Goal: Book appointment/travel/reservation

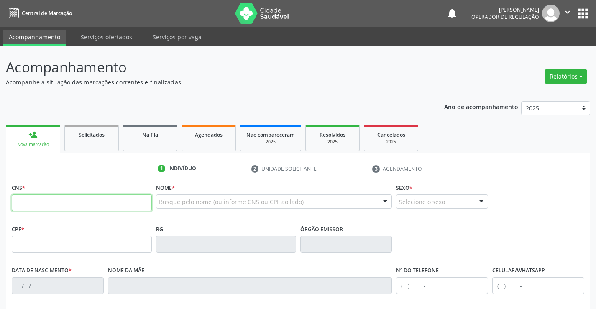
click at [103, 204] on input "text" at bounding box center [82, 202] width 140 height 17
click at [111, 201] on input "text" at bounding box center [82, 202] width 140 height 17
type input "700 0016 8133 0800"
type input "1286700858"
type input "[DATE]"
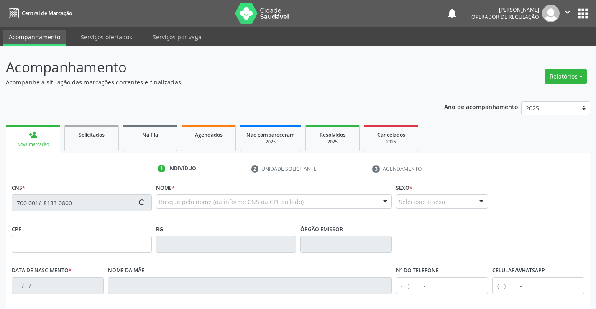
type input "[PERSON_NAME]"
type input "[PHONE_NUMBER]"
type input "S/N"
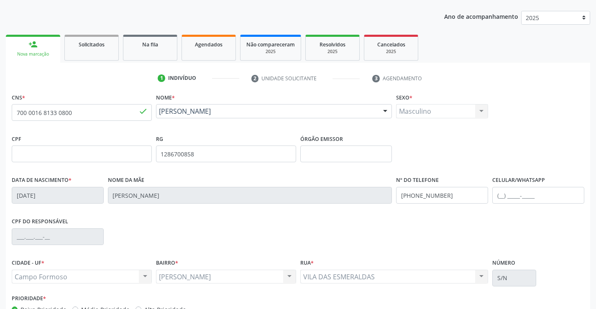
scroll to position [144, 0]
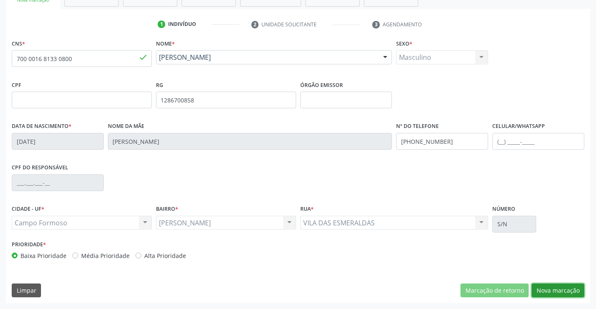
click at [552, 288] on button "Nova marcação" at bounding box center [557, 290] width 53 height 14
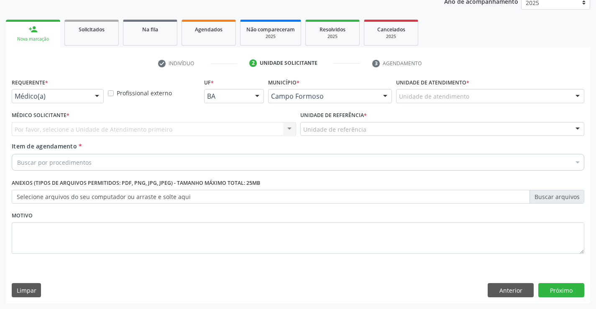
scroll to position [105, 0]
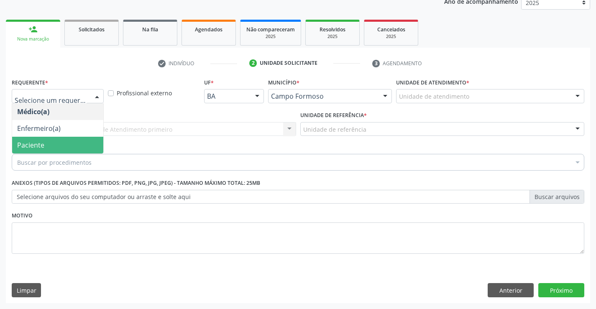
click at [61, 145] on span "Paciente" at bounding box center [57, 145] width 91 height 17
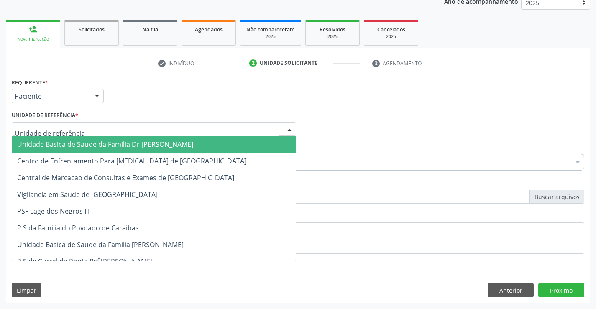
click at [89, 129] on div at bounding box center [154, 129] width 284 height 14
click at [97, 148] on span "Unidade Basica de Saude da Familia Dr [PERSON_NAME]" at bounding box center [105, 144] width 176 height 9
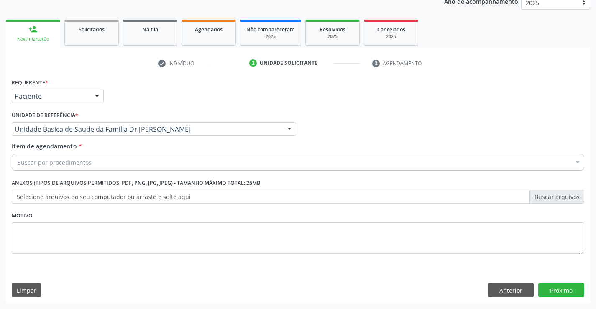
click at [104, 167] on div "Buscar por procedimentos" at bounding box center [298, 162] width 572 height 17
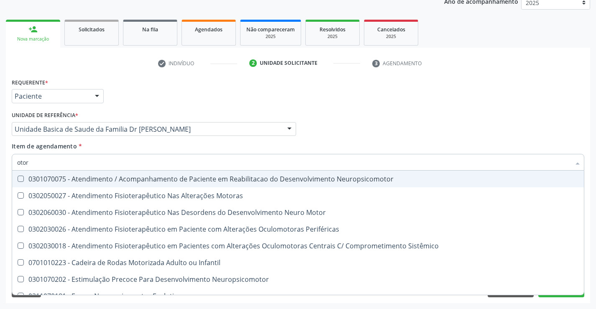
type input "otorr"
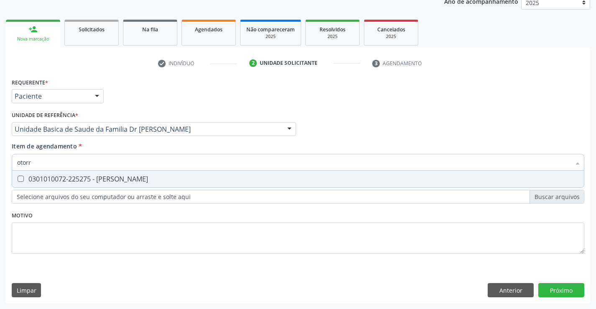
click at [172, 177] on div "0301010072-225275 - [PERSON_NAME]" at bounding box center [297, 179] width 561 height 7
checkbox Otorrinolaringologista "true"
click at [564, 291] on div "Requerente * Paciente Médico(a) Enfermeiro(a) Paciente Nenhum resultado encontr…" at bounding box center [298, 189] width 584 height 227
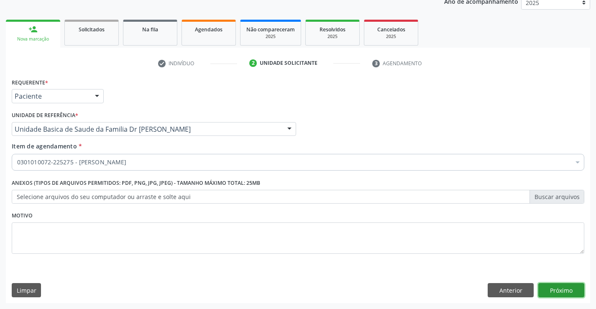
click at [564, 291] on button "Próximo" at bounding box center [561, 290] width 46 height 14
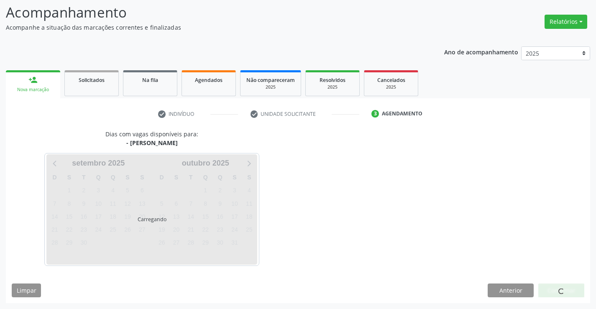
scroll to position [79, 0]
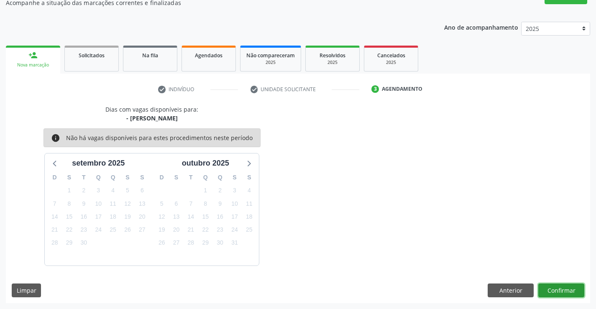
click at [561, 290] on button "Confirmar" at bounding box center [561, 290] width 46 height 14
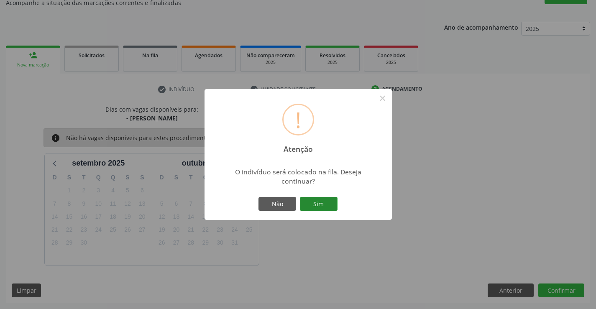
click at [309, 199] on button "Sim" at bounding box center [319, 204] width 38 height 14
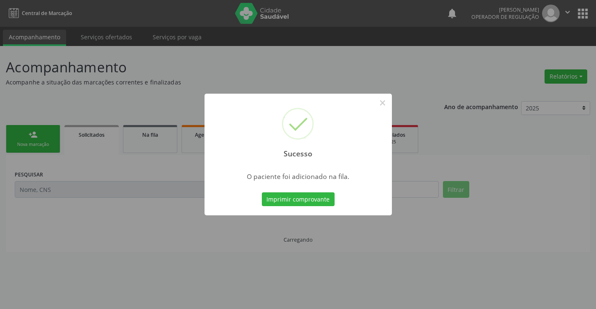
scroll to position [0, 0]
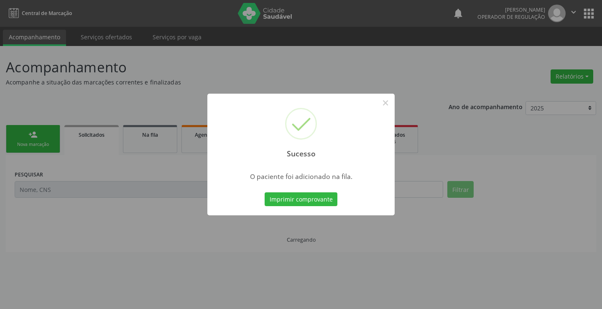
click at [309, 199] on button "Imprimir comprovante" at bounding box center [301, 199] width 73 height 14
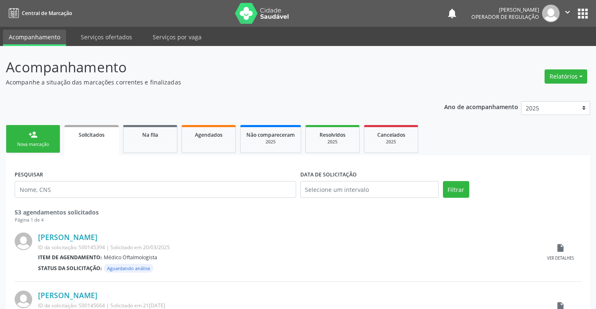
click at [43, 136] on link "person_add Nova marcação" at bounding box center [33, 139] width 54 height 28
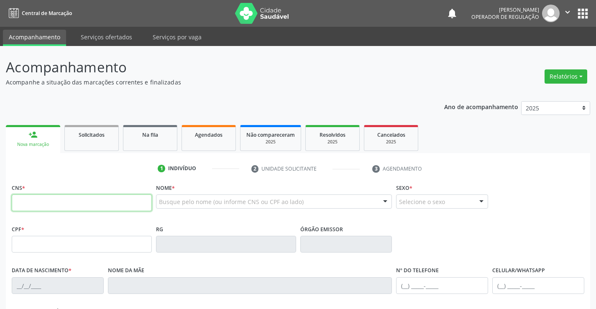
click at [85, 201] on input "text" at bounding box center [82, 202] width 140 height 17
click at [64, 205] on input "text" at bounding box center [82, 202] width 140 height 17
type input "703 4093 7410 2000"
type input "1627601325"
type input "[DATE]"
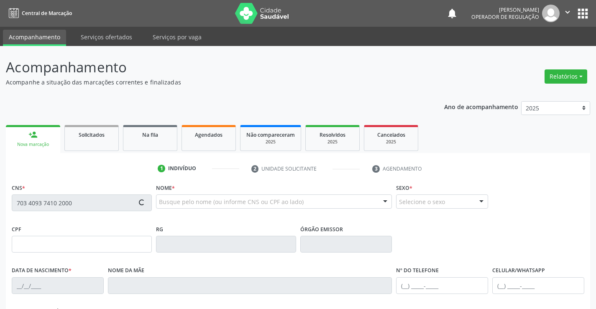
type input "[PHONE_NUMBER]"
type input "057.924.275-77"
type input "S/N"
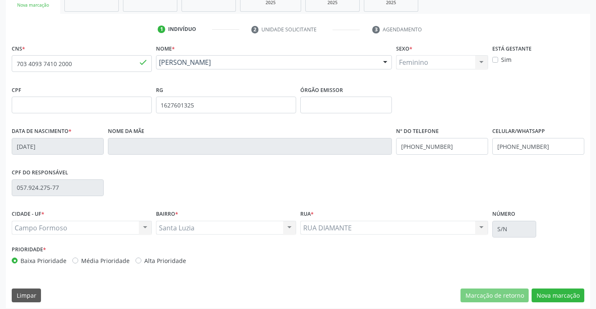
scroll to position [144, 0]
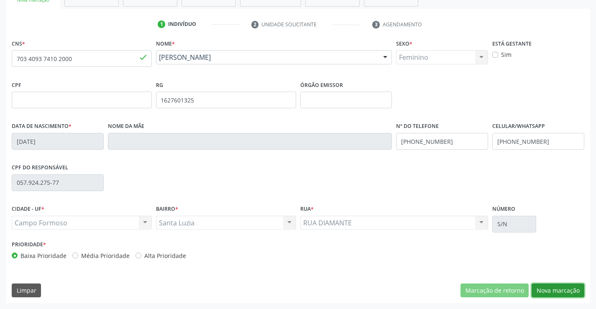
click at [555, 288] on button "Nova marcação" at bounding box center [557, 290] width 53 height 14
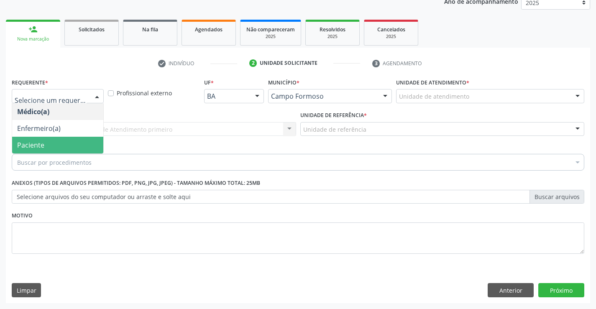
click at [47, 143] on span "Paciente" at bounding box center [57, 145] width 91 height 17
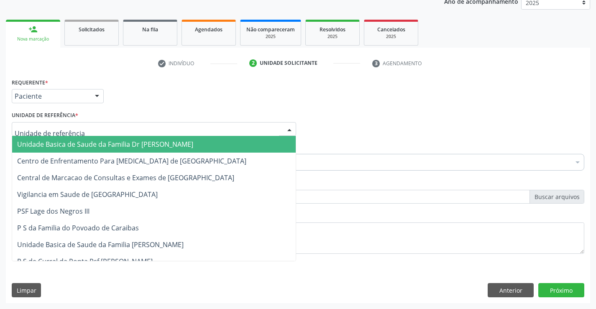
click at [67, 143] on span "Unidade Basica de Saude da Familia Dr [PERSON_NAME]" at bounding box center [105, 144] width 176 height 9
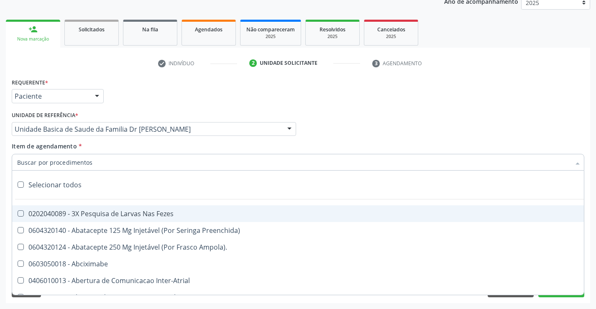
click at [92, 164] on div at bounding box center [298, 162] width 572 height 17
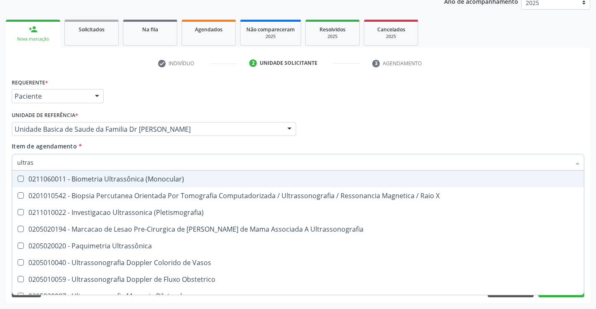
type input "ultrass"
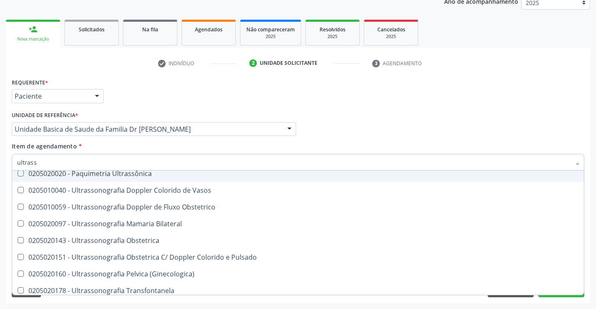
scroll to position [84, 0]
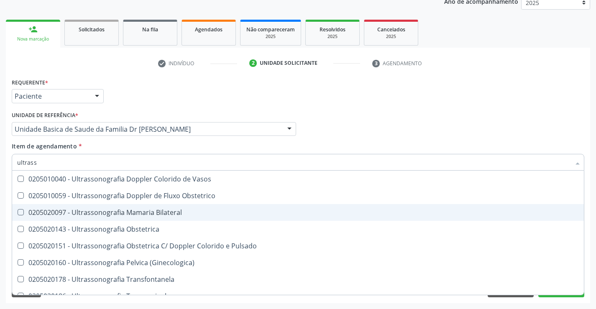
click at [204, 212] on div "0205020097 - Ultrassonografia Mamaria Bilateral" at bounding box center [297, 212] width 561 height 7
checkbox Bilateral "true"
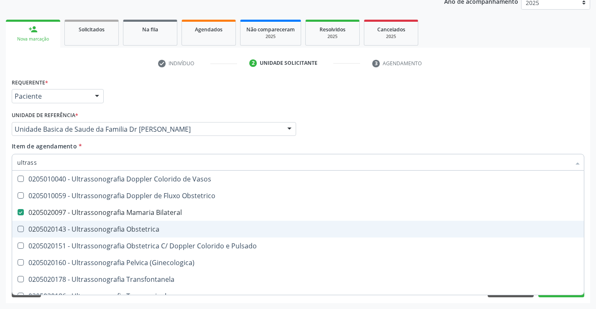
scroll to position [125, 0]
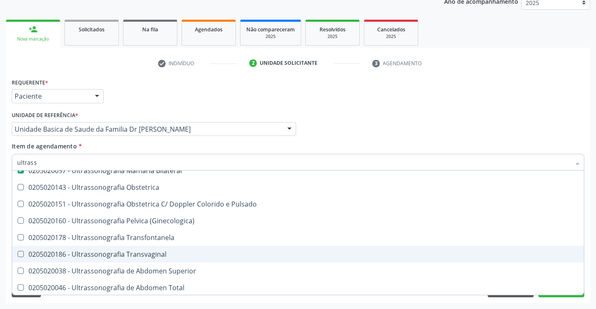
click at [199, 253] on div "0205020186 - Ultrassonografia Transvaginal" at bounding box center [297, 254] width 561 height 7
checkbox Transvaginal "true"
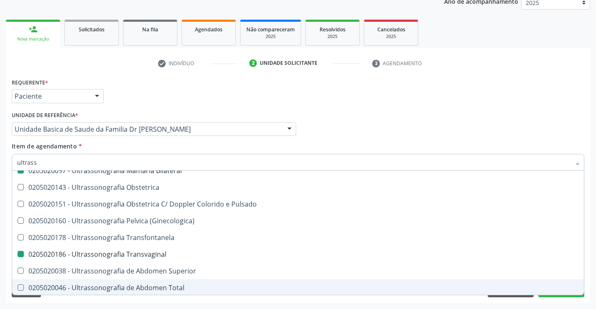
click at [592, 268] on div "Acompanhamento Acompanhe a situação das marcações correntes e finalizadas Relat…" at bounding box center [298, 125] width 596 height 368
checkbox X "true"
checkbox \(Pletismografia\) "true"
checkbox Bilateral "false"
checkbox Transvaginal "false"
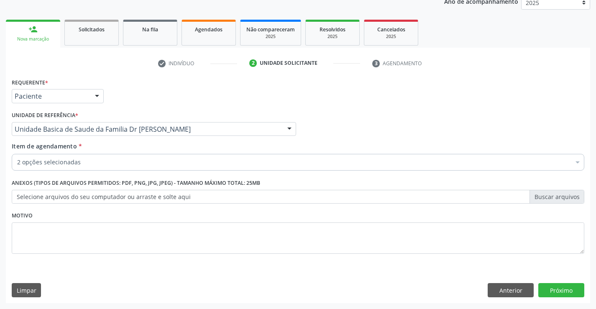
scroll to position [0, 0]
click at [565, 292] on button "Próximo" at bounding box center [561, 290] width 46 height 14
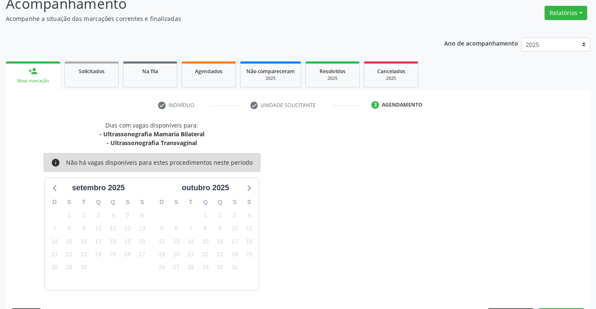
scroll to position [88, 0]
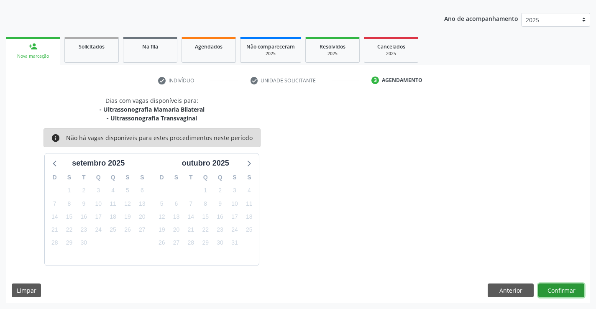
click at [565, 292] on button "Confirmar" at bounding box center [561, 290] width 46 height 14
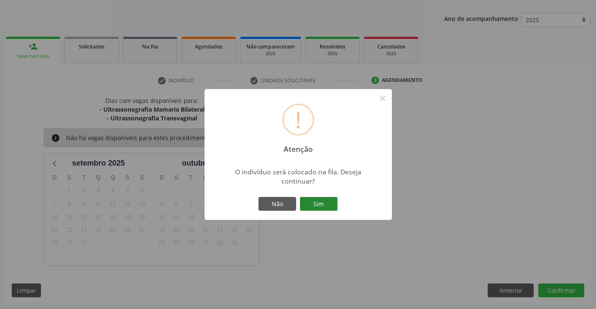
click at [319, 204] on button "Sim" at bounding box center [319, 204] width 38 height 14
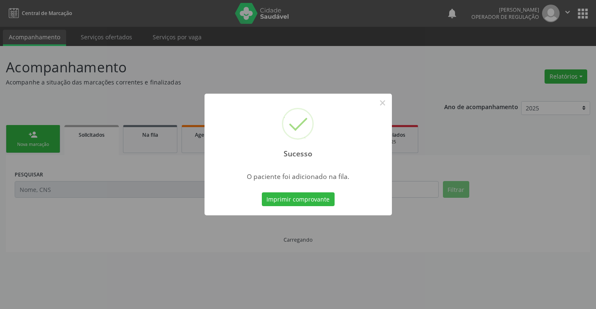
scroll to position [0, 0]
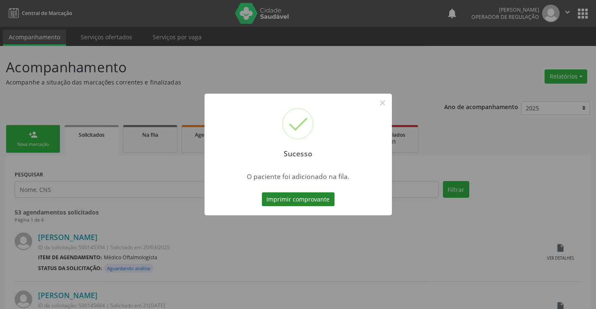
click at [305, 199] on button "Imprimir comprovante" at bounding box center [298, 199] width 73 height 14
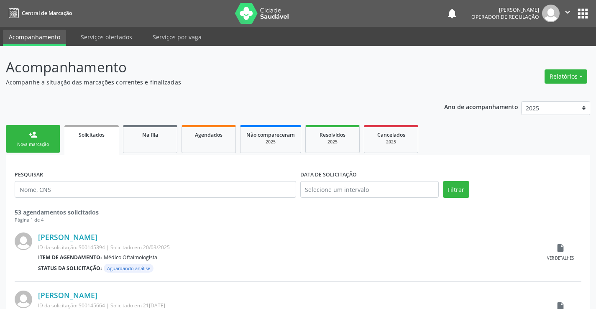
click at [30, 136] on div "person_add" at bounding box center [32, 134] width 9 height 9
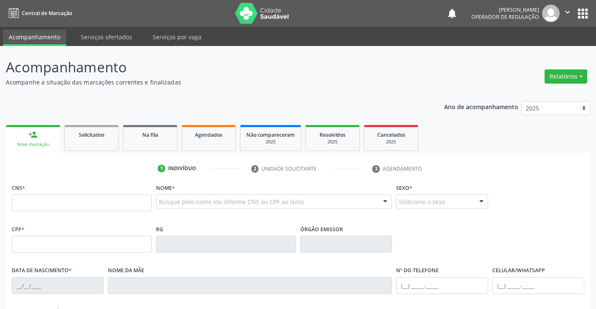
click at [568, 9] on icon "" at bounding box center [567, 12] width 9 height 9
click at [546, 55] on link "Sair" at bounding box center [546, 51] width 58 height 12
